Goal: Transaction & Acquisition: Download file/media

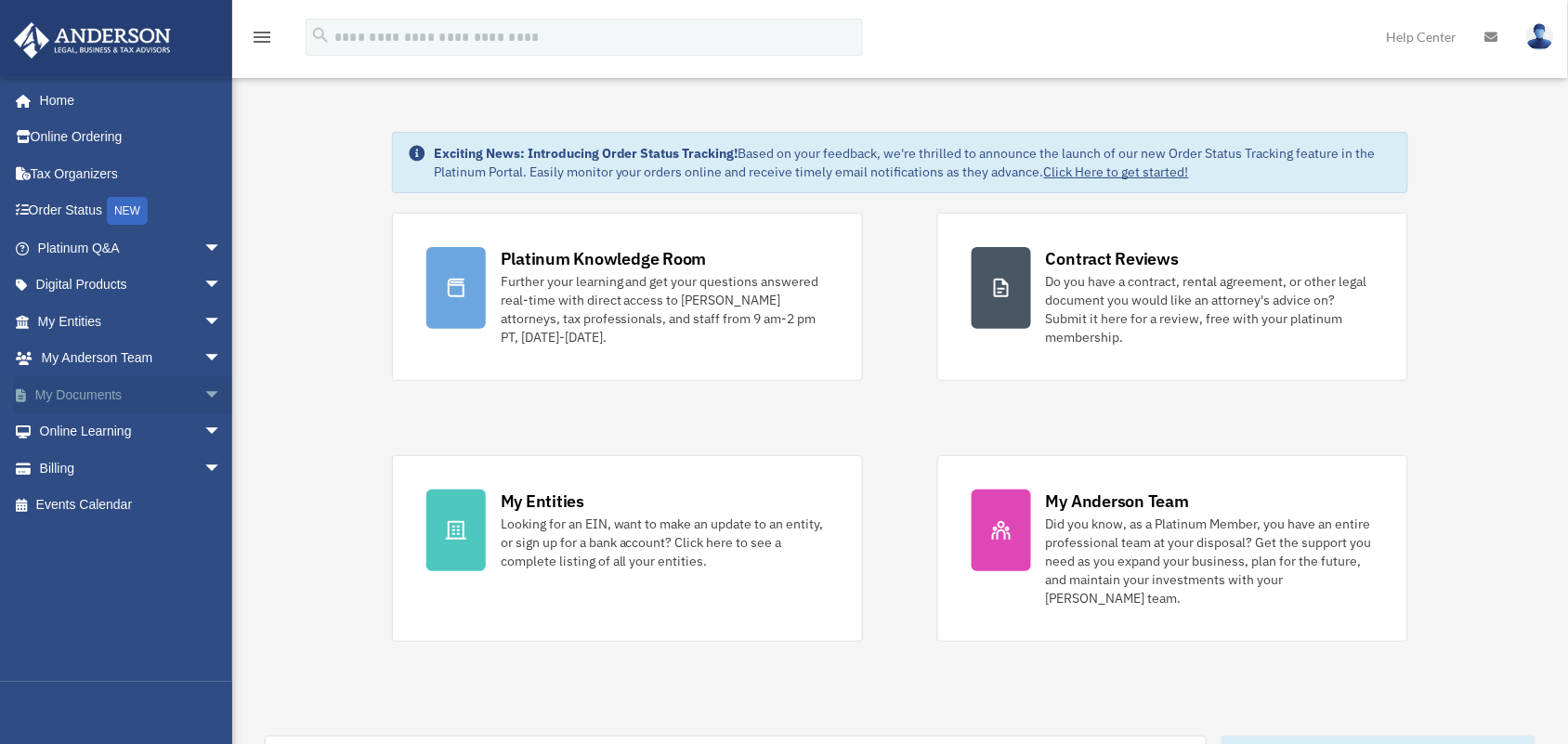
click at [204, 383] on span "arrow_drop_down" at bounding box center [222, 395] width 37 height 38
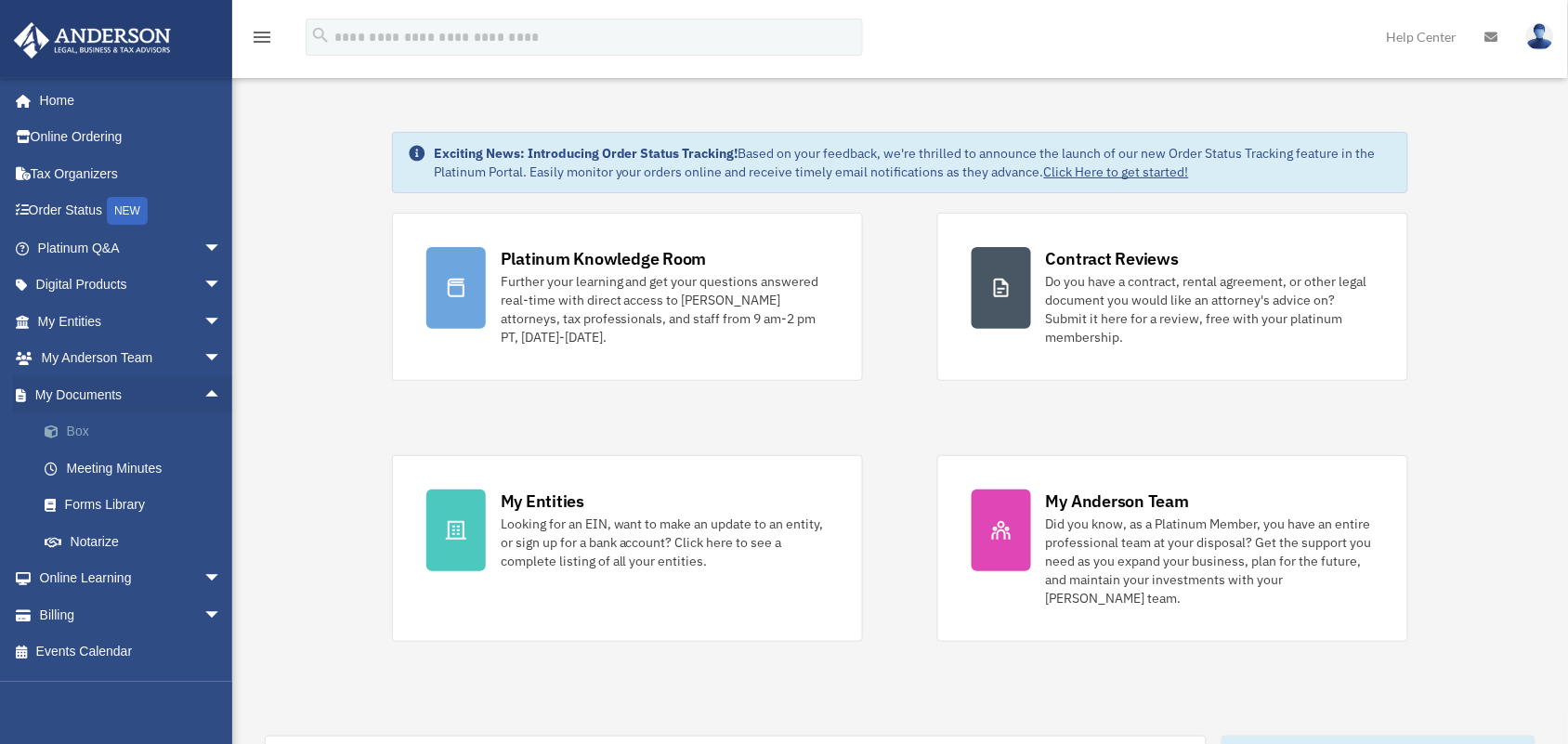
click at [90, 432] on link "Box" at bounding box center [138, 431] width 224 height 37
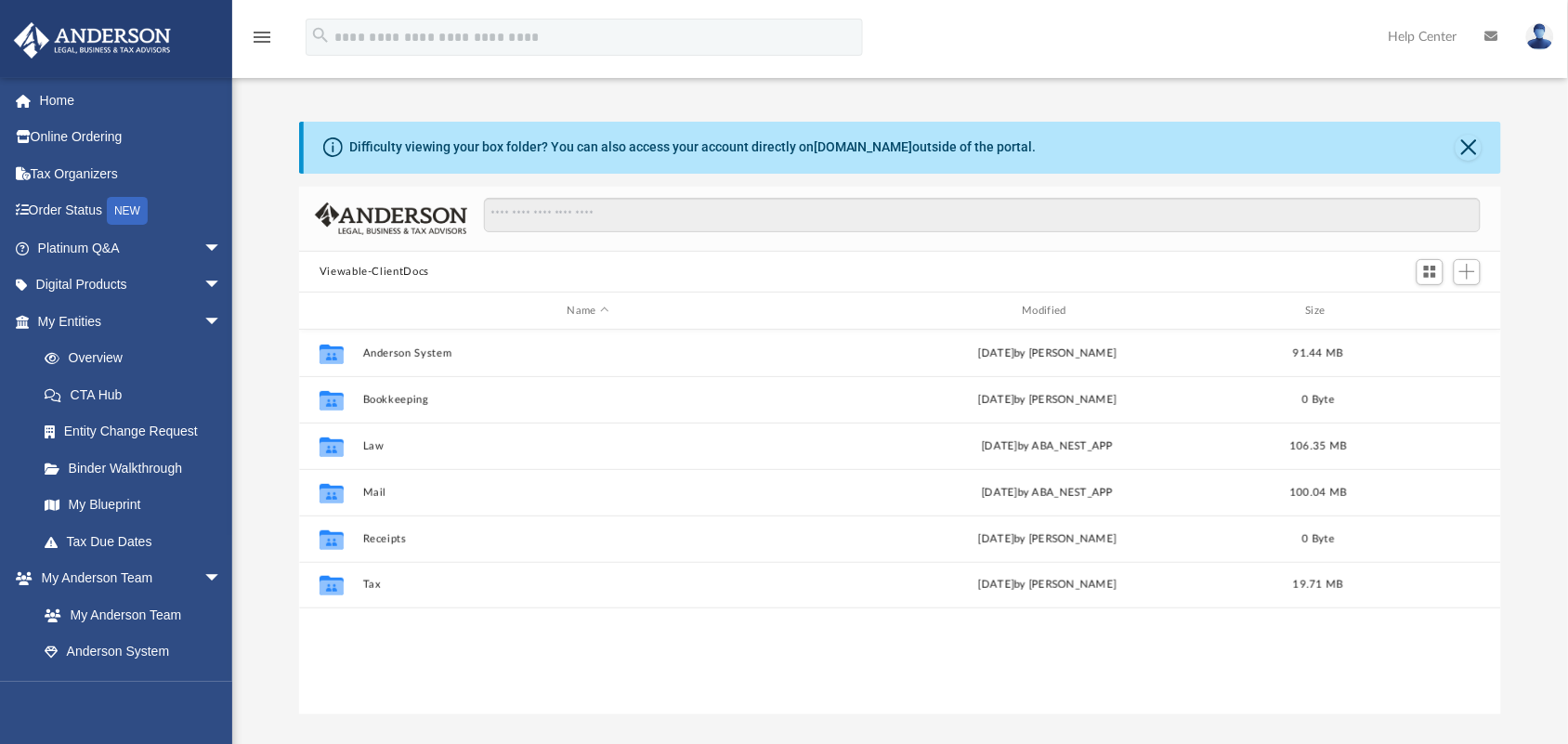
scroll to position [404, 1185]
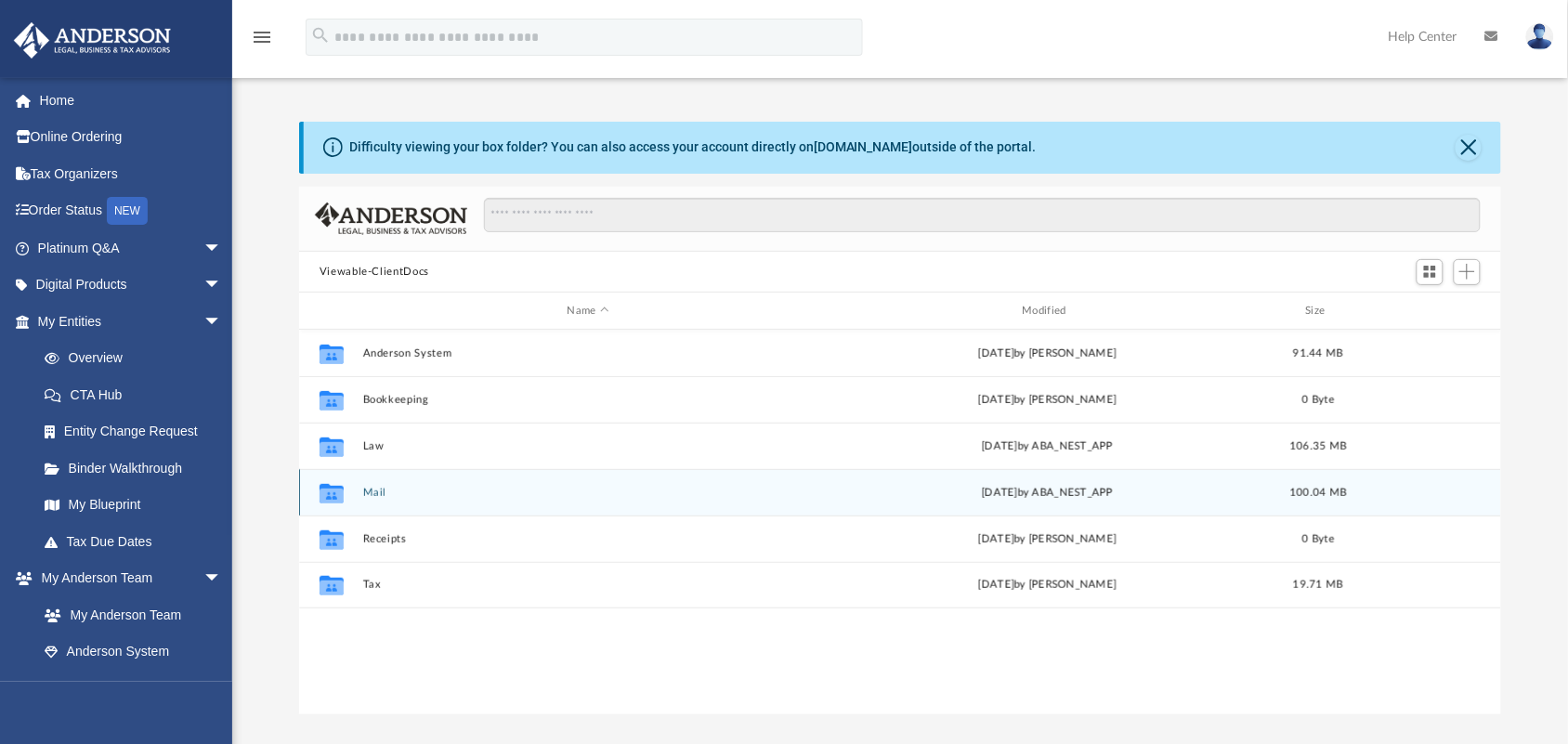
click at [387, 494] on button "Mail" at bounding box center [588, 492] width 452 height 12
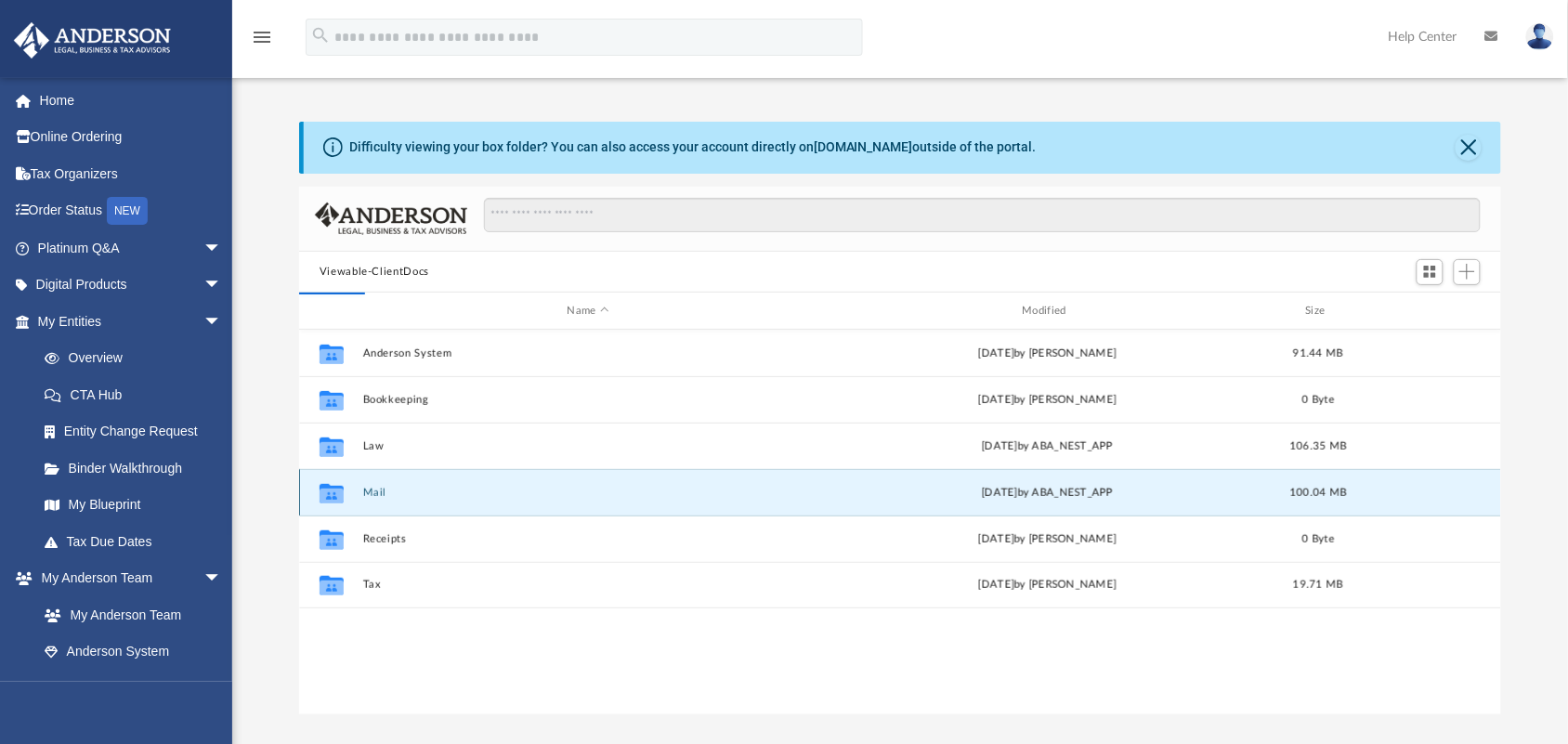
click at [387, 494] on button "Mail" at bounding box center [588, 492] width 452 height 12
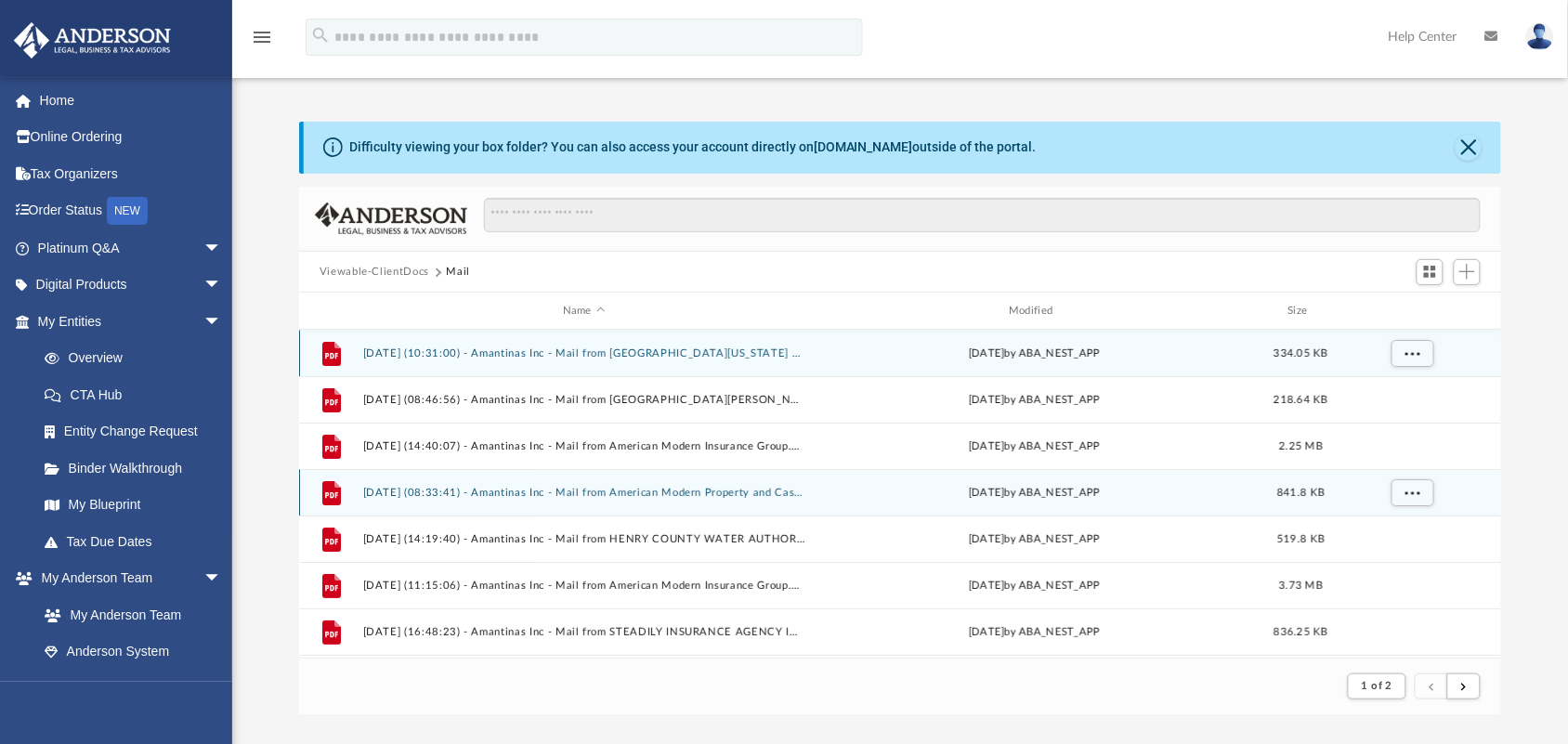
scroll to position [346, 1185]
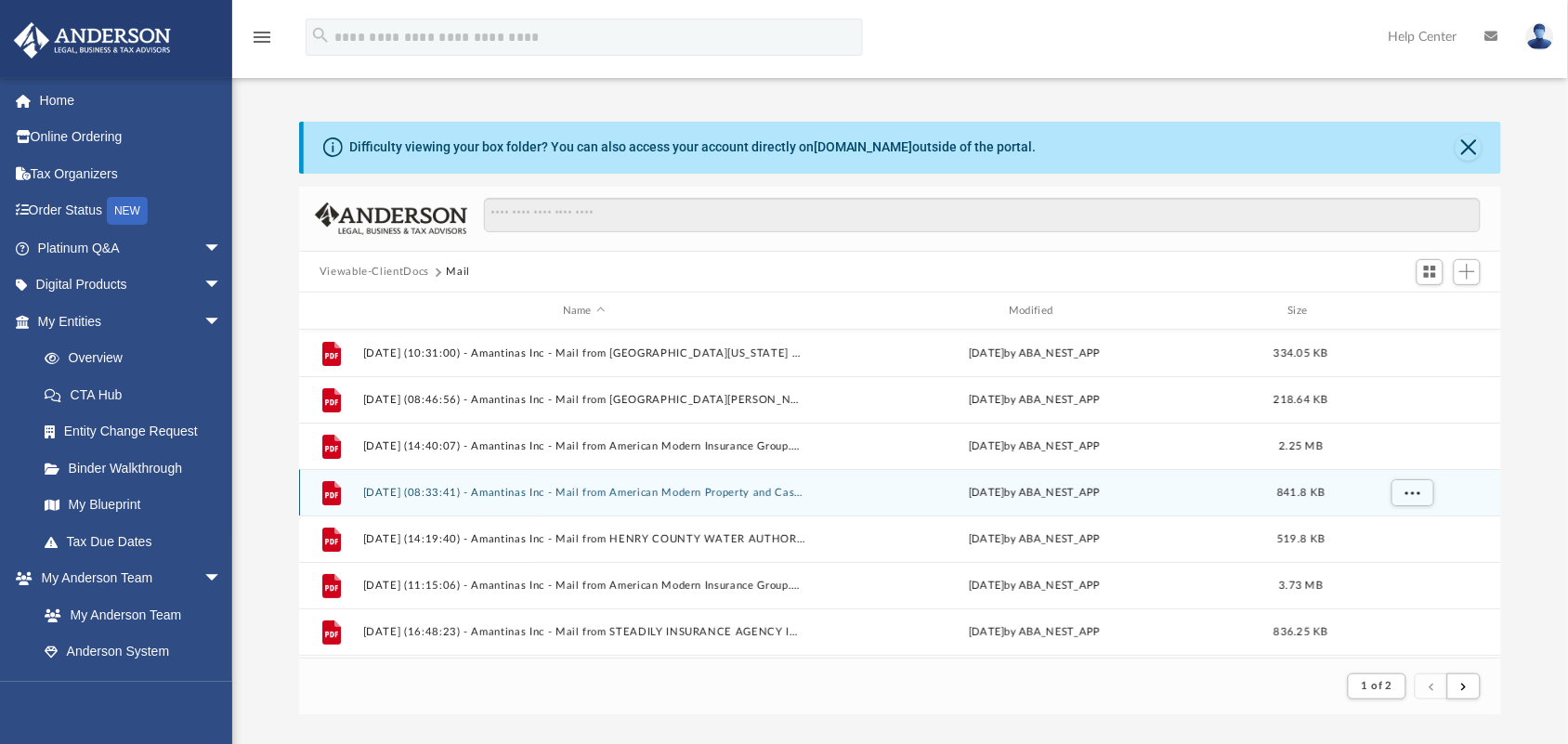
click at [732, 498] on div "File [DATE] (08:33:41) - Amantinas Inc - Mail from American Modern Property and…" at bounding box center [901, 492] width 1204 height 47
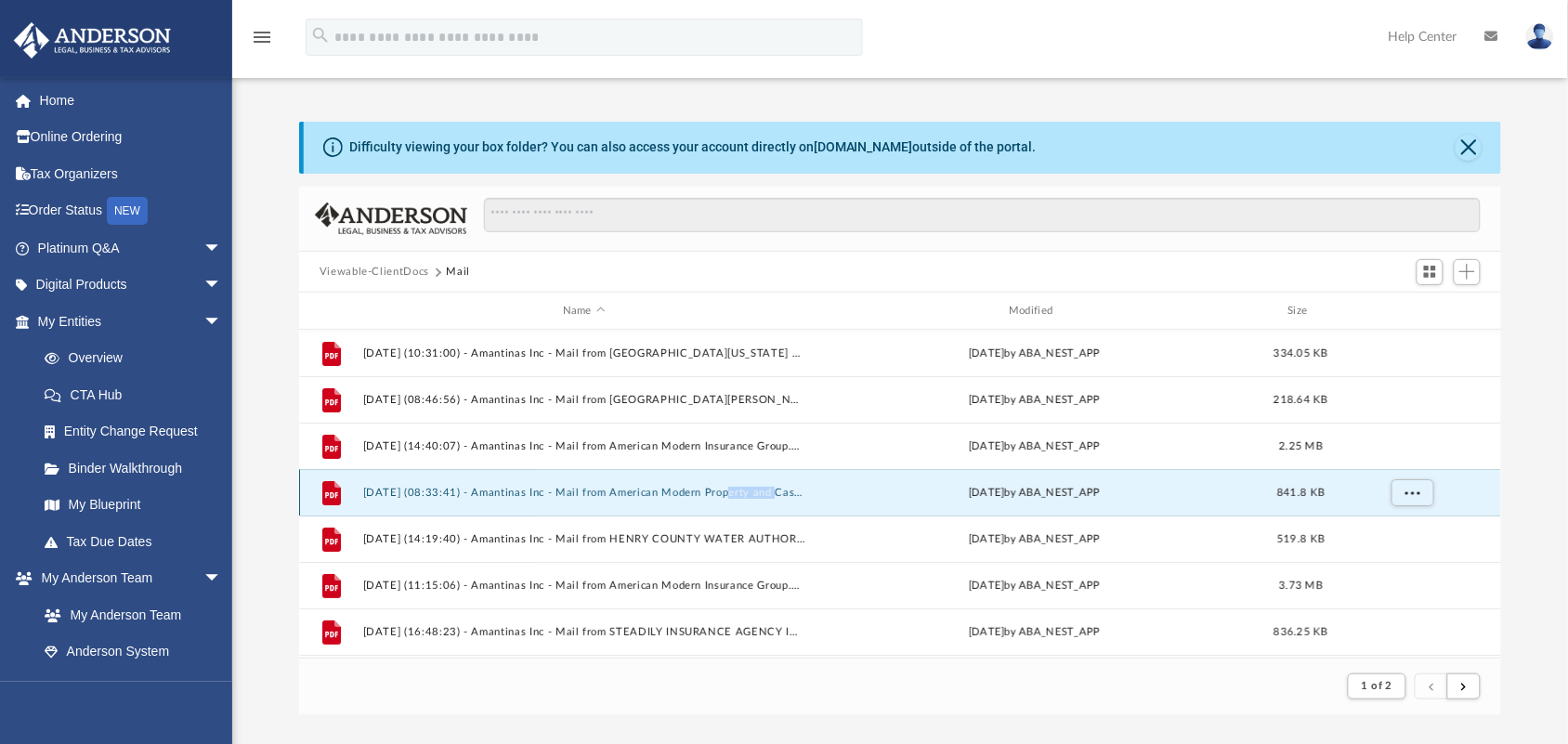
click at [732, 498] on div "File [DATE] (08:33:41) - Amantinas Inc - Mail from American Modern Property and…" at bounding box center [901, 492] width 1204 height 47
click at [711, 662] on footer "1 of 2" at bounding box center [900, 686] width 1203 height 56
click at [816, 717] on div "App jeffrey11385@gmail.com Sign Out jeffrey@amantinas.com Home Online Ordering …" at bounding box center [784, 388] width 1568 height 777
click at [1027, 307] on div "Modified" at bounding box center [1034, 311] width 443 height 16
click at [1057, 307] on span "Modified" at bounding box center [1059, 311] width 8 height 8
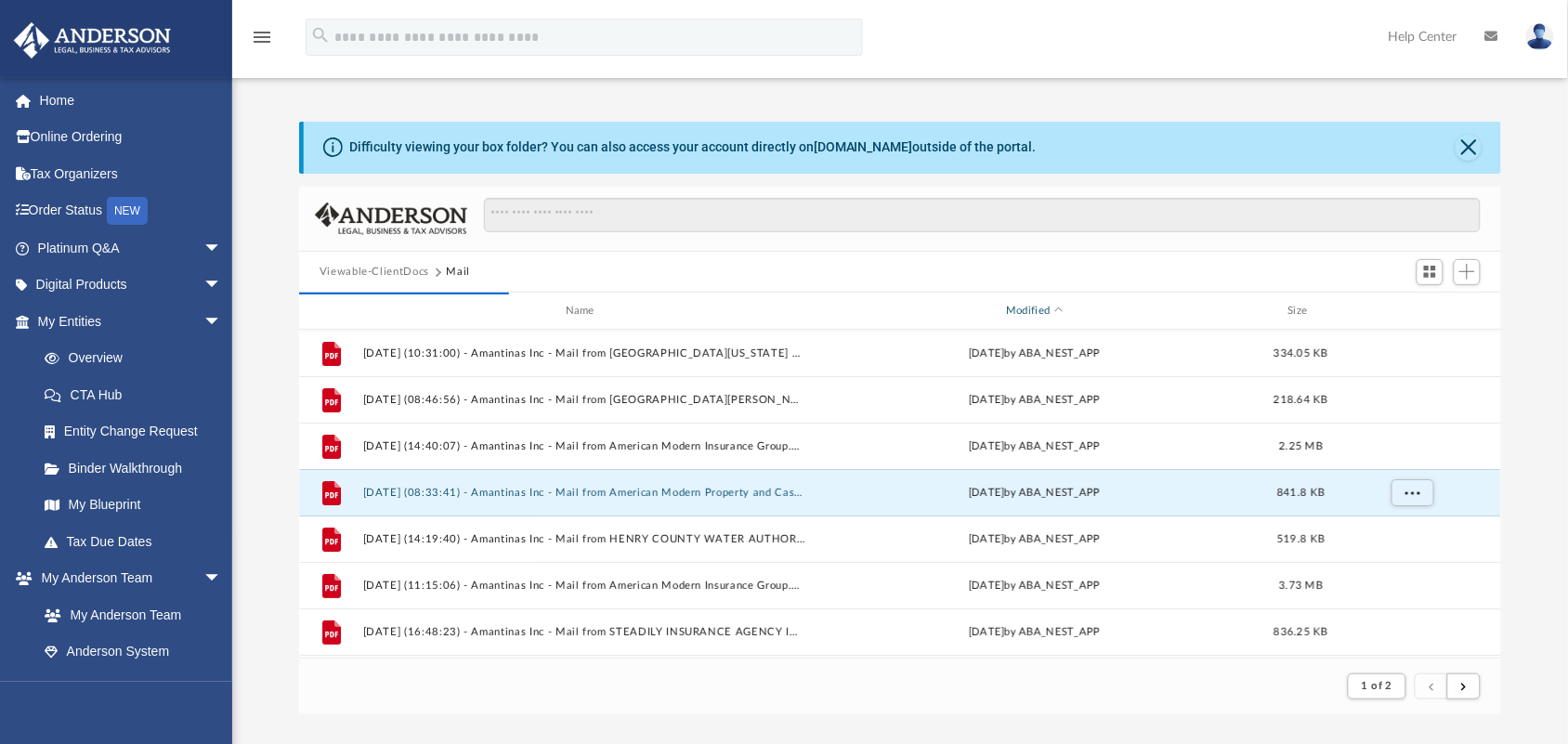
click at [1059, 307] on span "Modified" at bounding box center [1059, 311] width 8 height 8
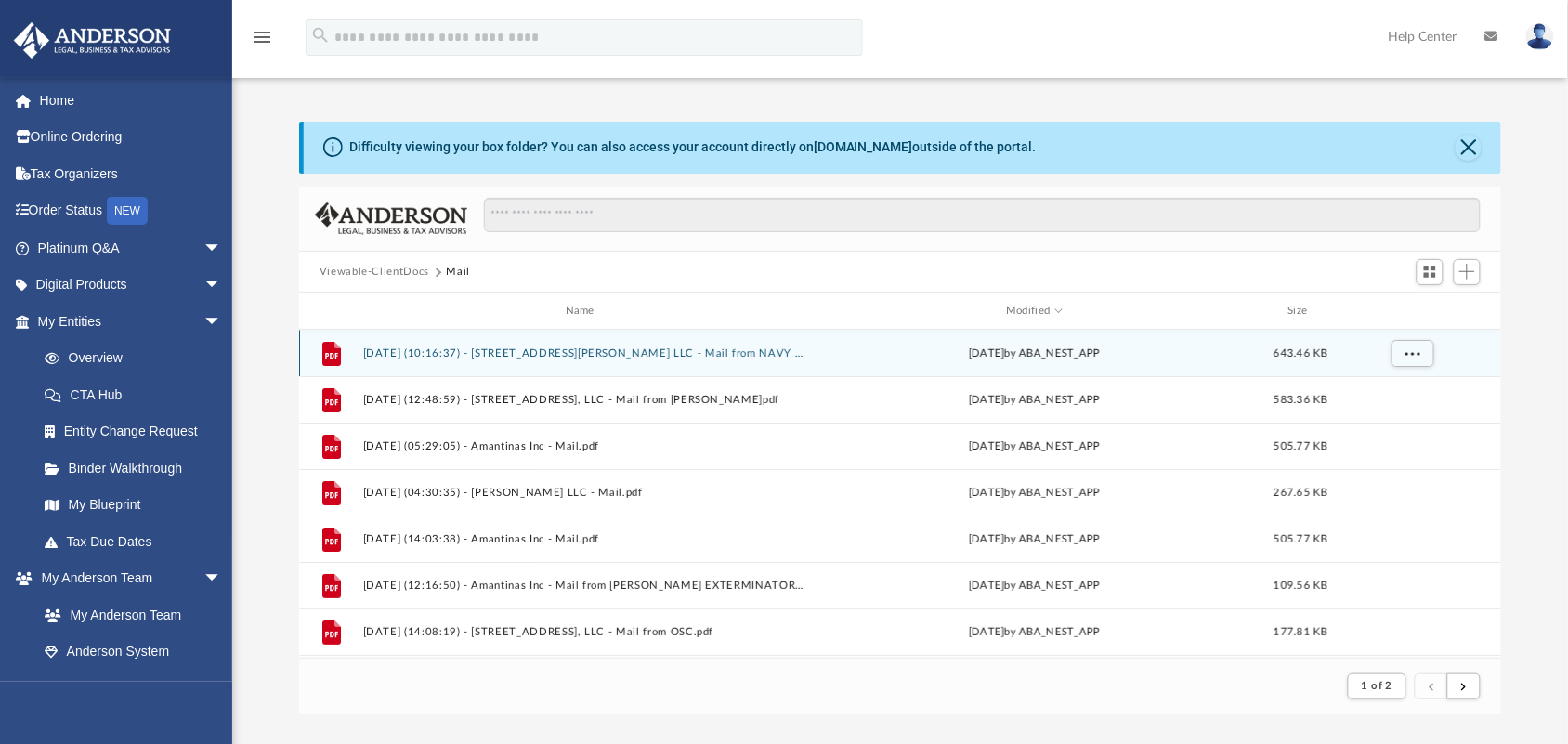
click at [661, 354] on button "2025.08.19 (10:16:37) - 507 W Moore St LLC - Mail from NAVY FEDERAL Credit Unio…" at bounding box center [584, 353] width 442 height 12
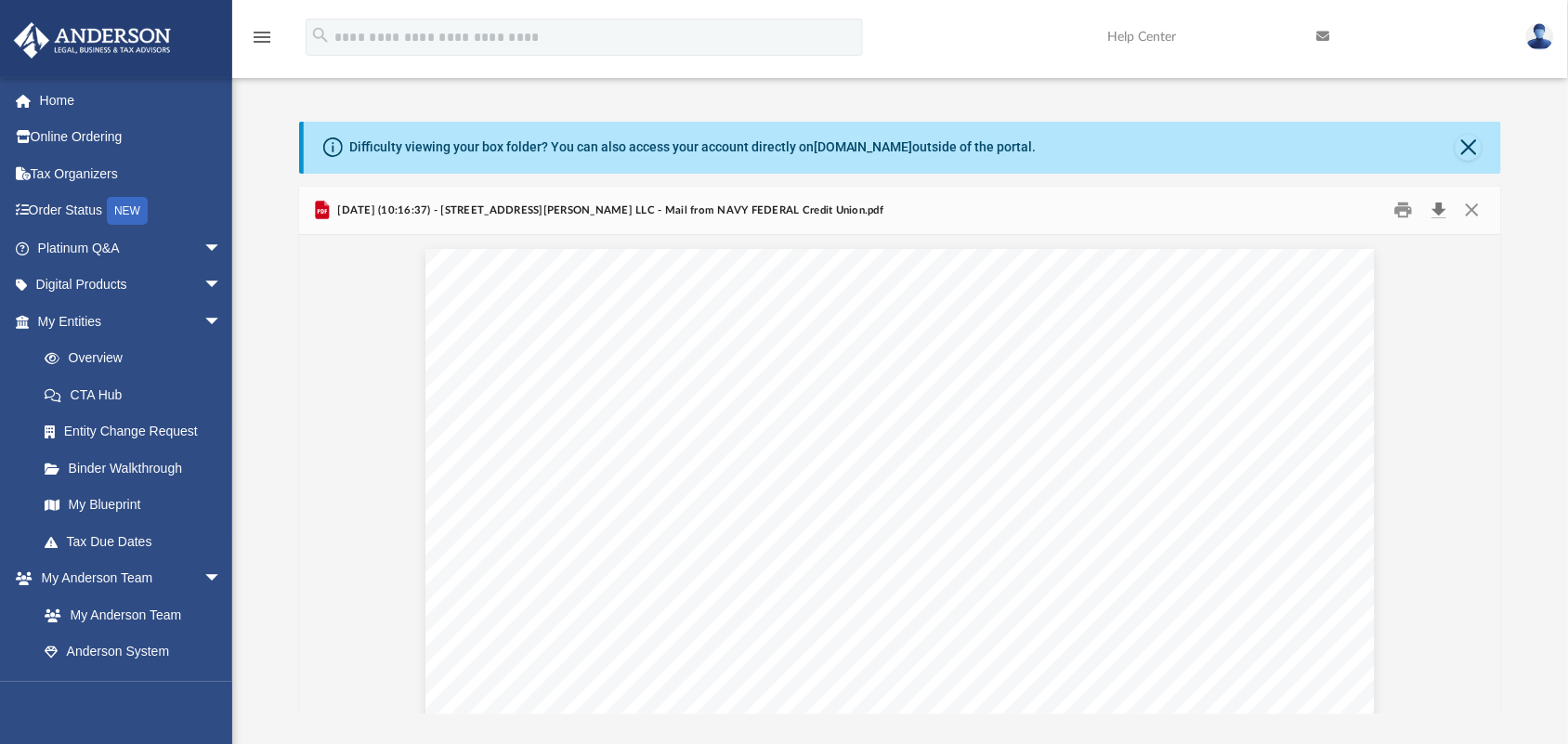
click at [1438, 214] on button "Download" at bounding box center [1439, 210] width 33 height 29
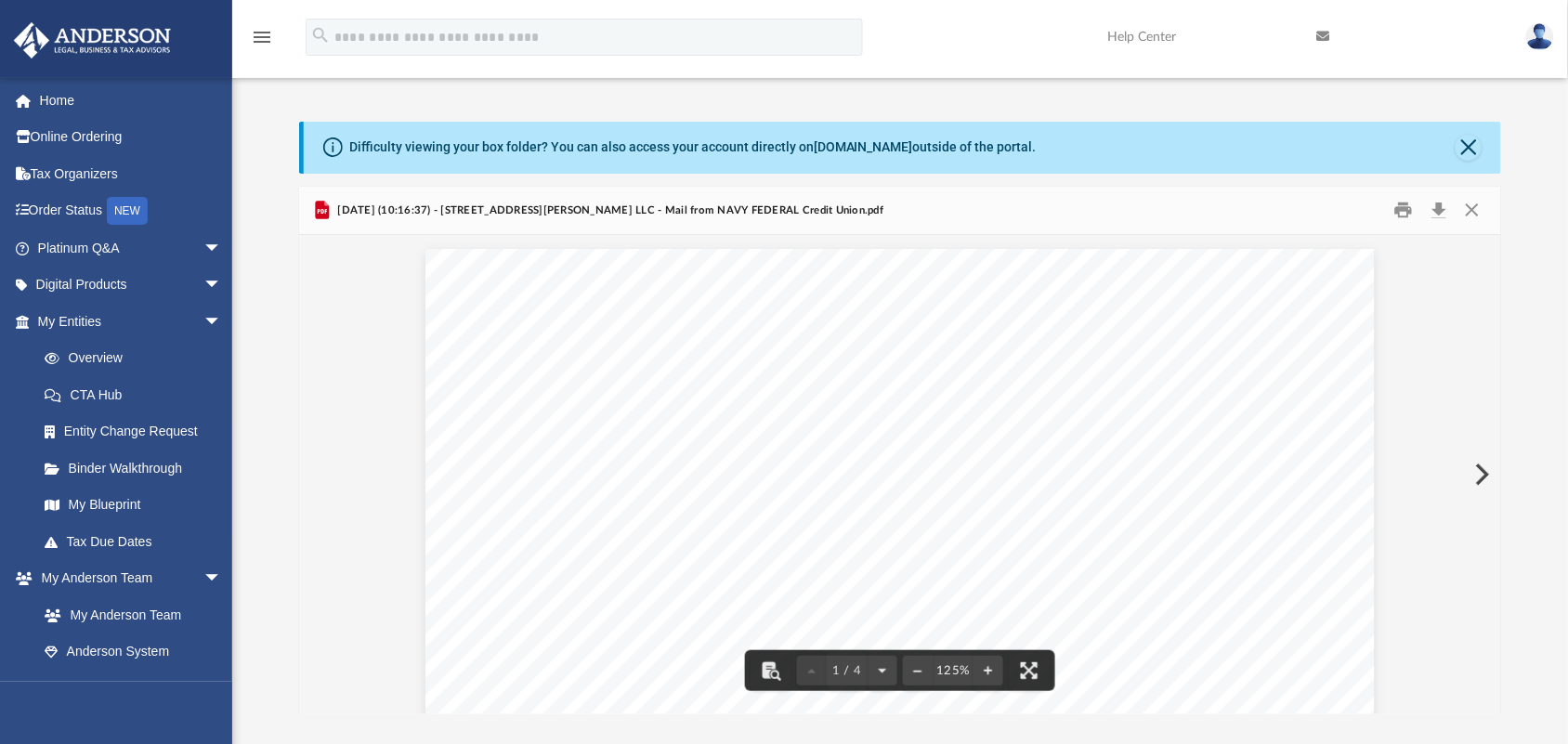
click at [1470, 462] on button "Preview" at bounding box center [1481, 474] width 41 height 52
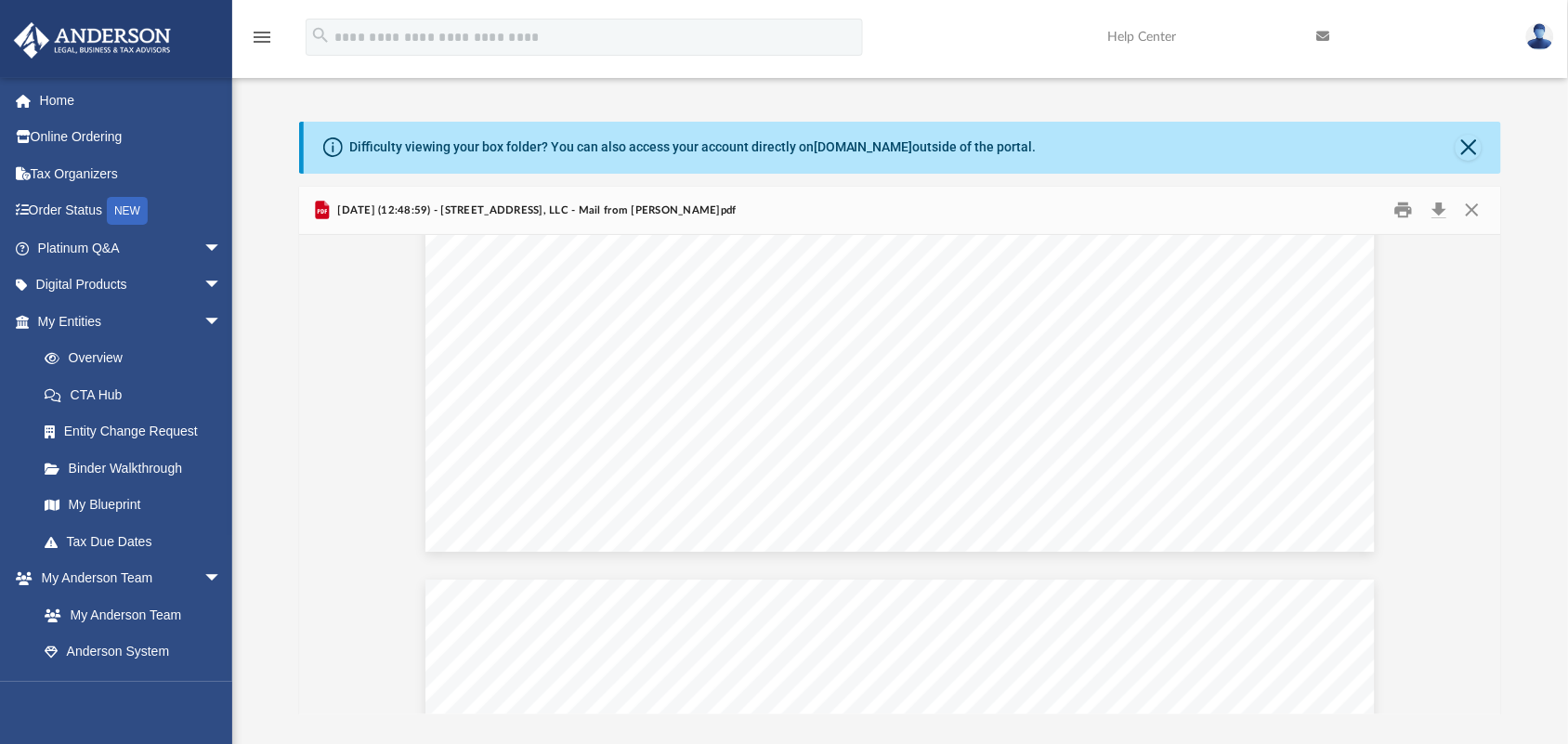
scroll to position [603, 0]
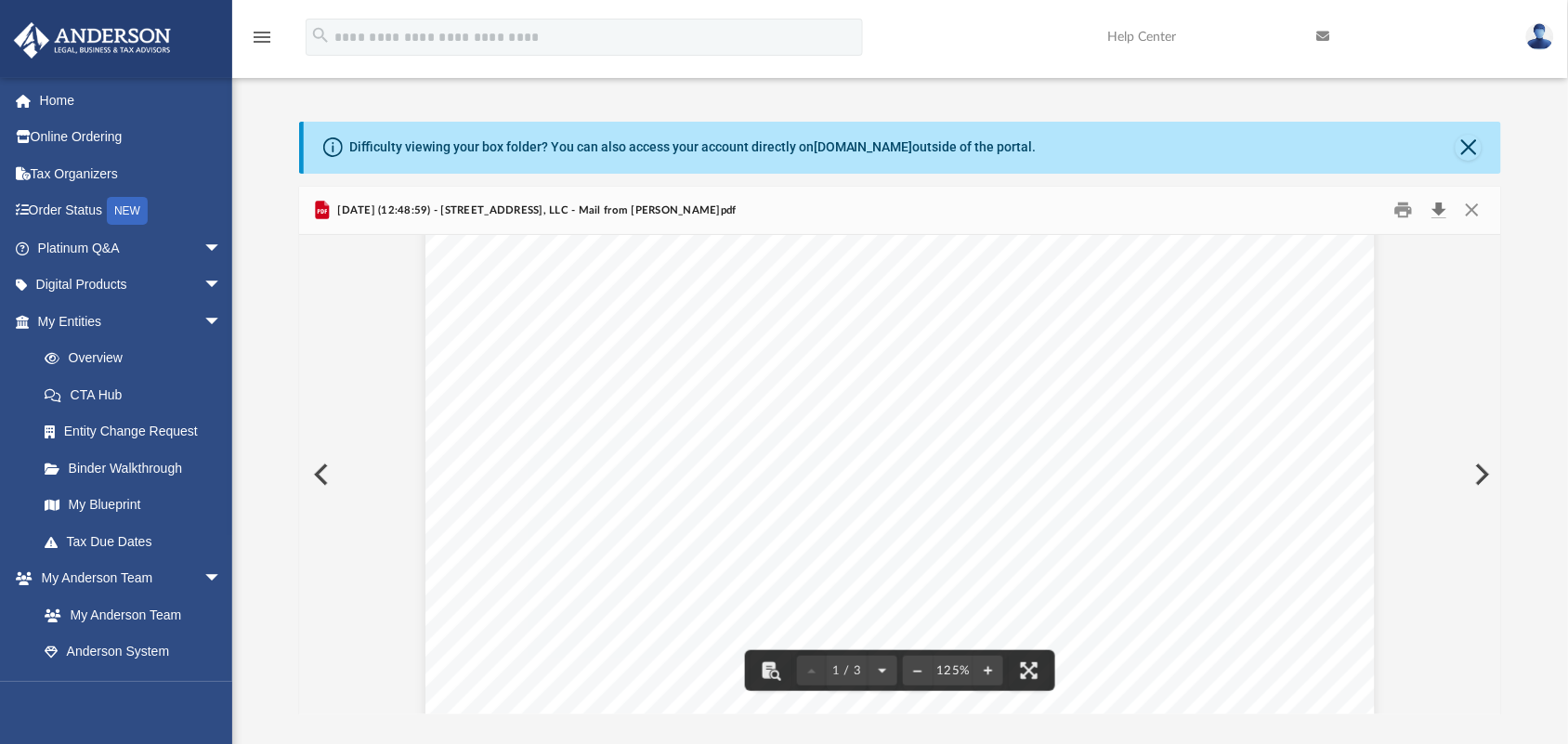
click at [1440, 210] on button "Download" at bounding box center [1439, 210] width 33 height 29
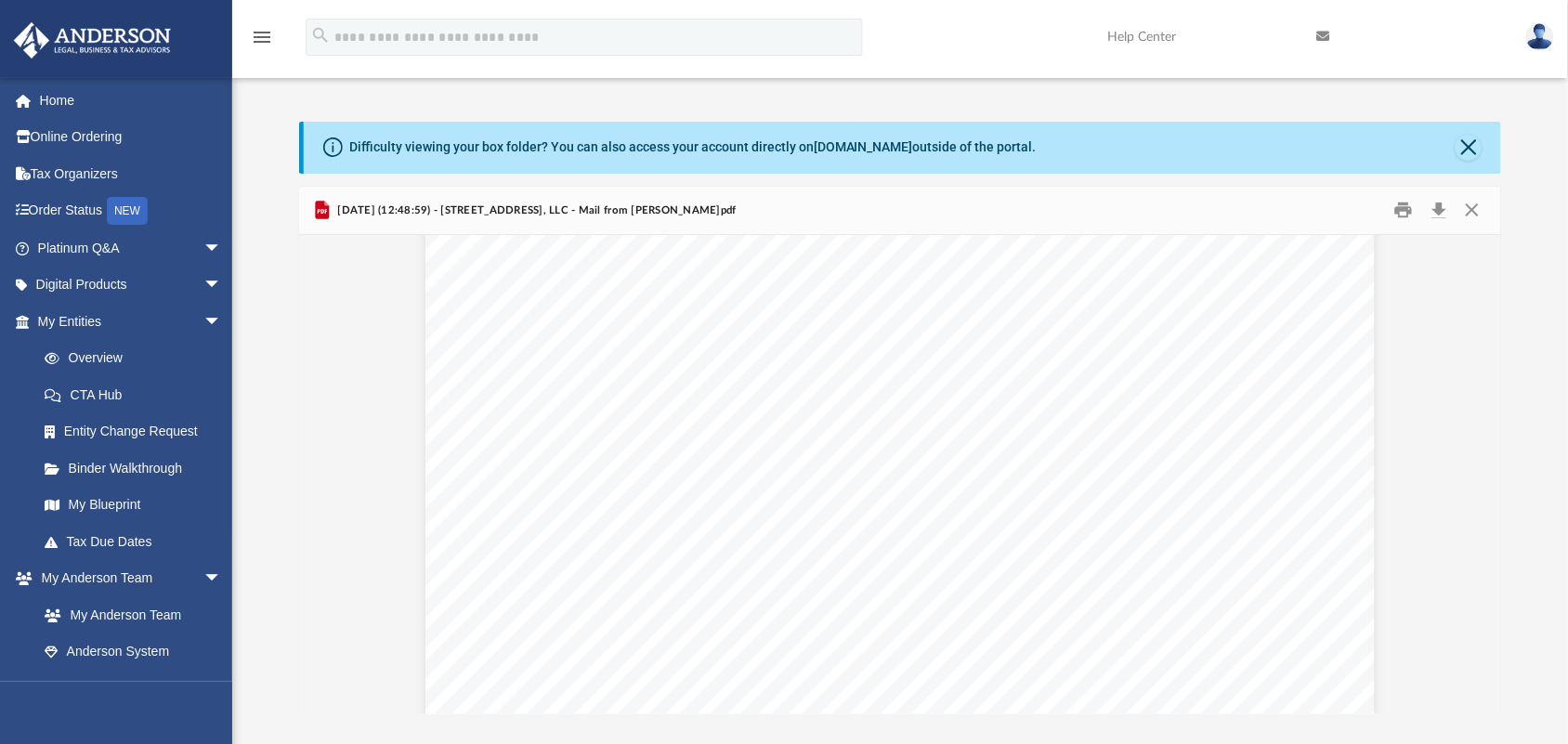
scroll to position [0, 0]
drag, startPoint x: 1475, startPoint y: 467, endPoint x: 1529, endPoint y: 469, distance: 54.0
click at [1529, 469] on div "Difficulty viewing your box folder? You can also access your account directly o…" at bounding box center [900, 418] width 1336 height 594
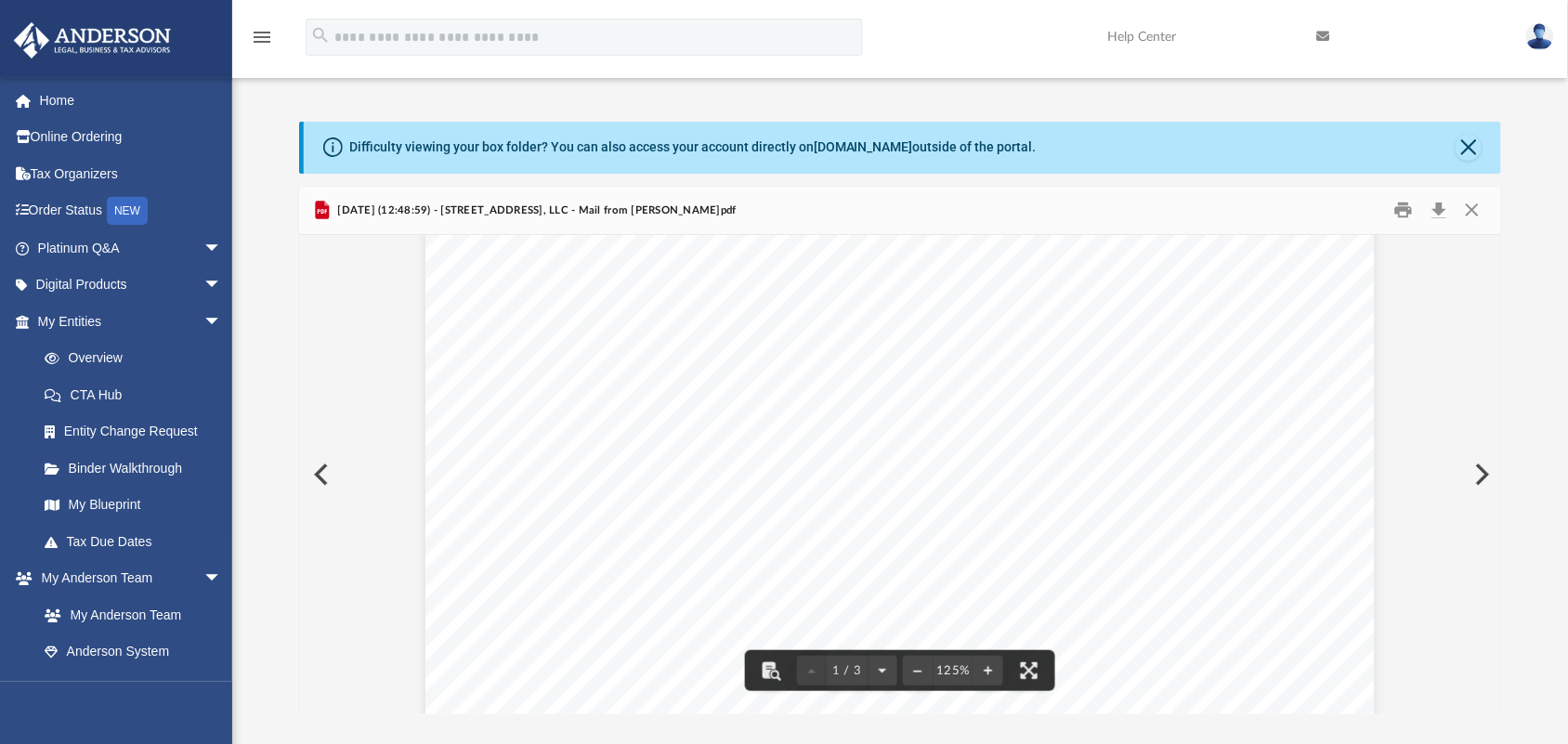
click at [1472, 470] on button "Preview" at bounding box center [1481, 474] width 41 height 52
